Goal: Information Seeking & Learning: Understand process/instructions

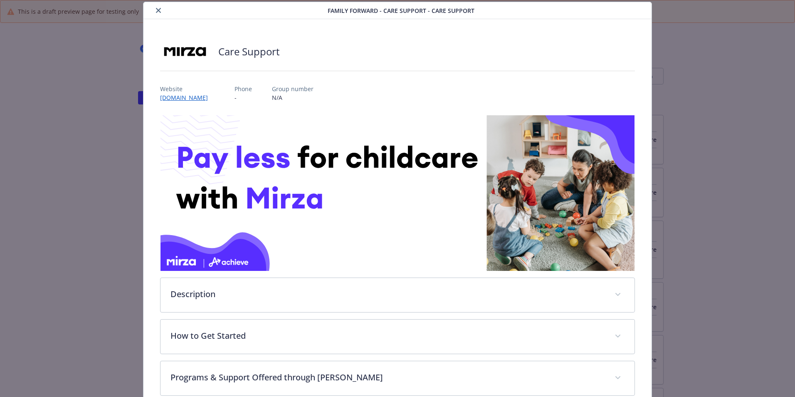
scroll to position [111, 0]
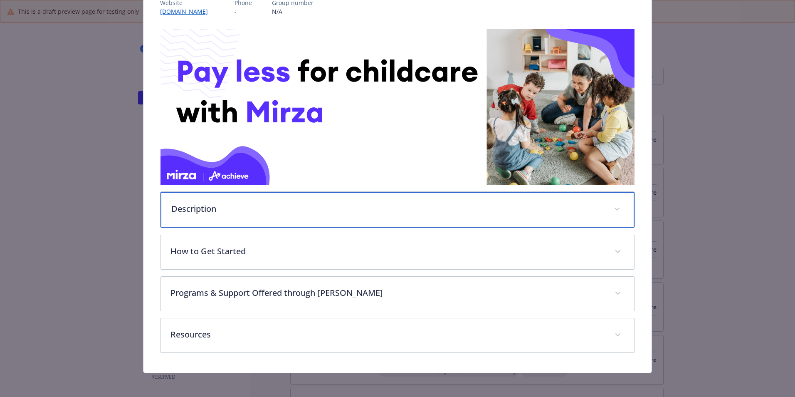
click at [519, 213] on div "Description" at bounding box center [397, 210] width 474 height 36
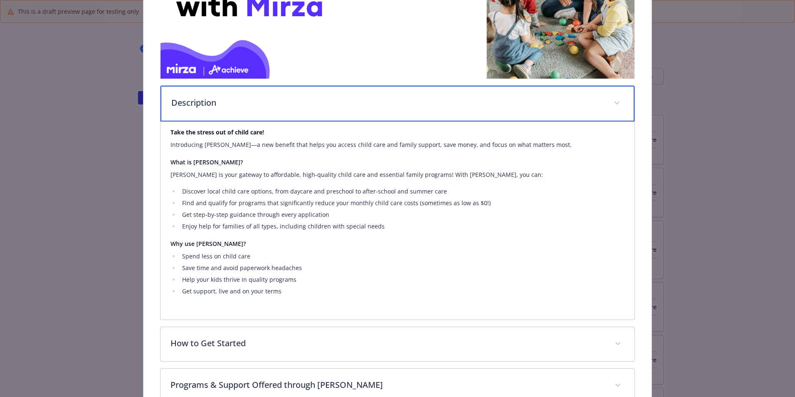
scroll to position [235, 0]
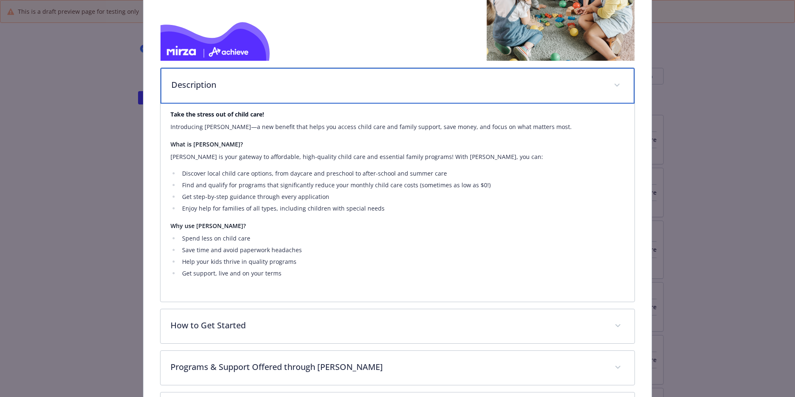
click at [316, 92] on div "Description" at bounding box center [397, 86] width 474 height 36
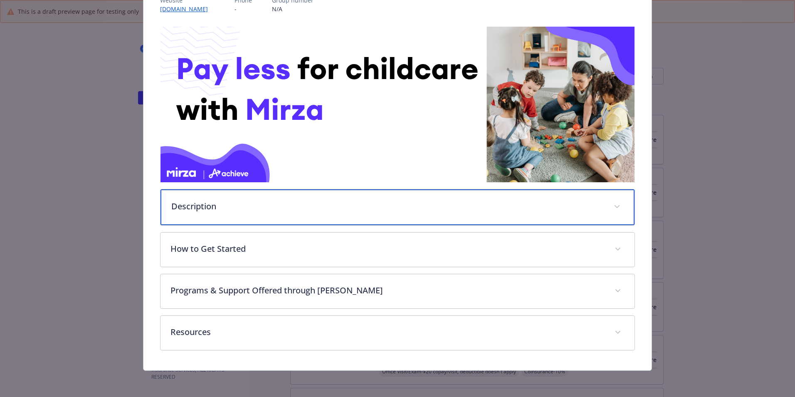
scroll to position [113, 0]
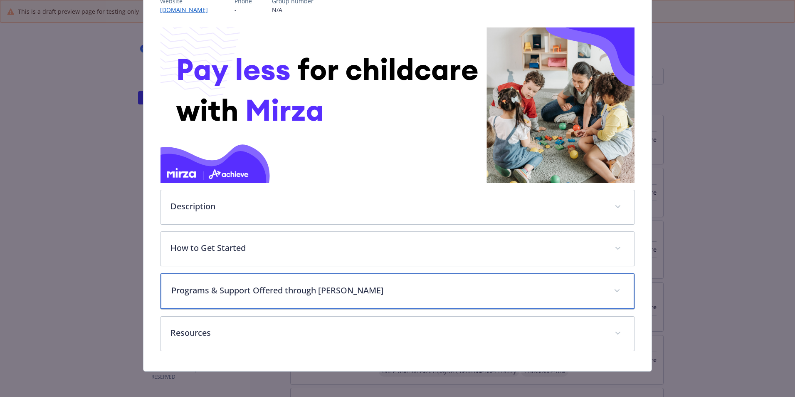
click at [317, 277] on div "Programs & Support Offered through [PERSON_NAME]" at bounding box center [397, 291] width 474 height 36
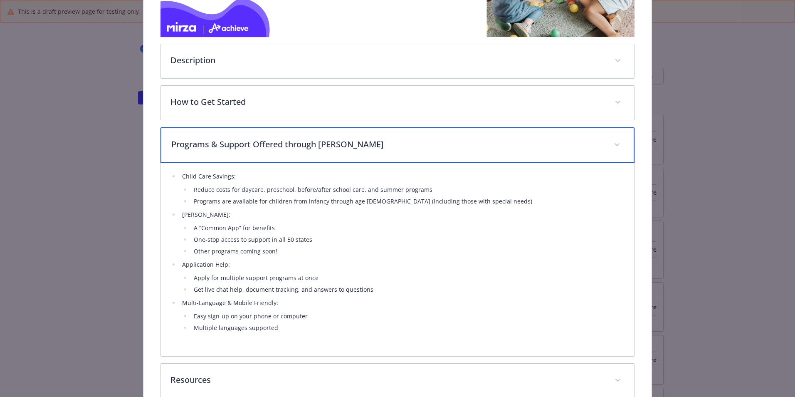
scroll to position [284, 0]
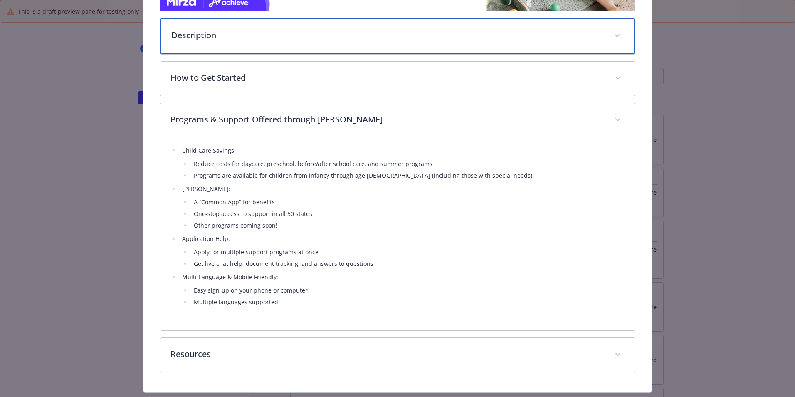
click at [300, 37] on p "Description" at bounding box center [387, 35] width 432 height 12
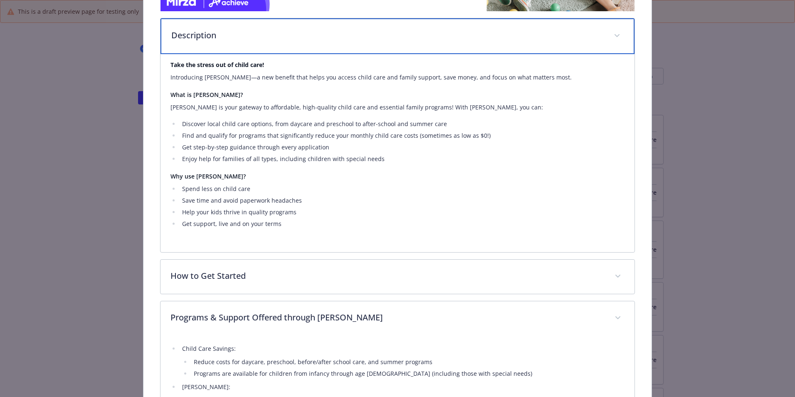
click at [300, 37] on p "Description" at bounding box center [387, 35] width 432 height 12
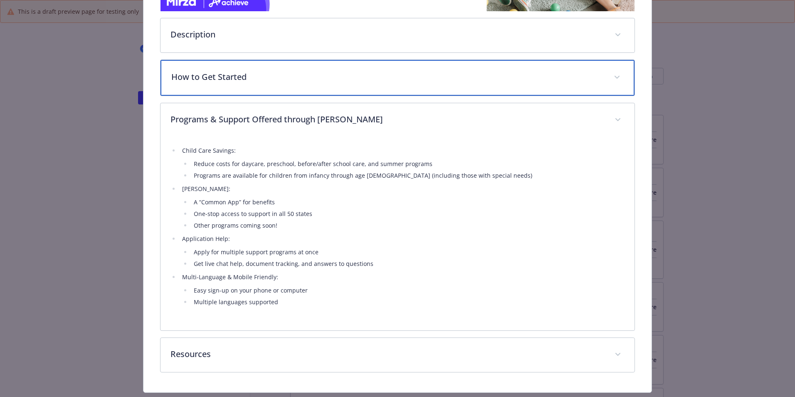
click at [299, 78] on p "How to Get Started" at bounding box center [387, 77] width 432 height 12
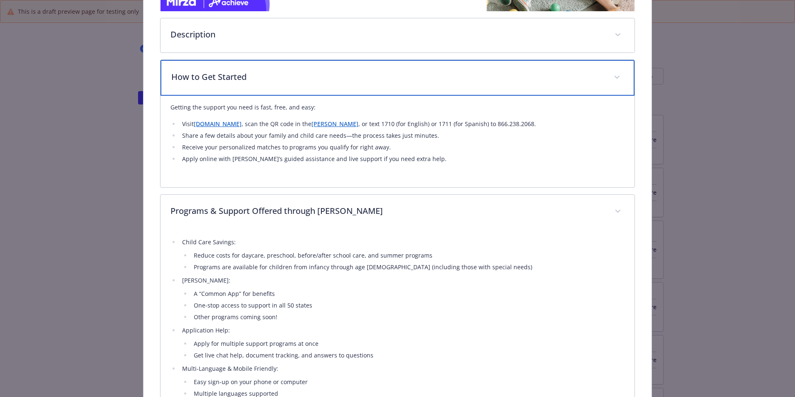
click at [263, 85] on div "How to Get Started" at bounding box center [397, 78] width 474 height 36
